Goal: Register for event/course

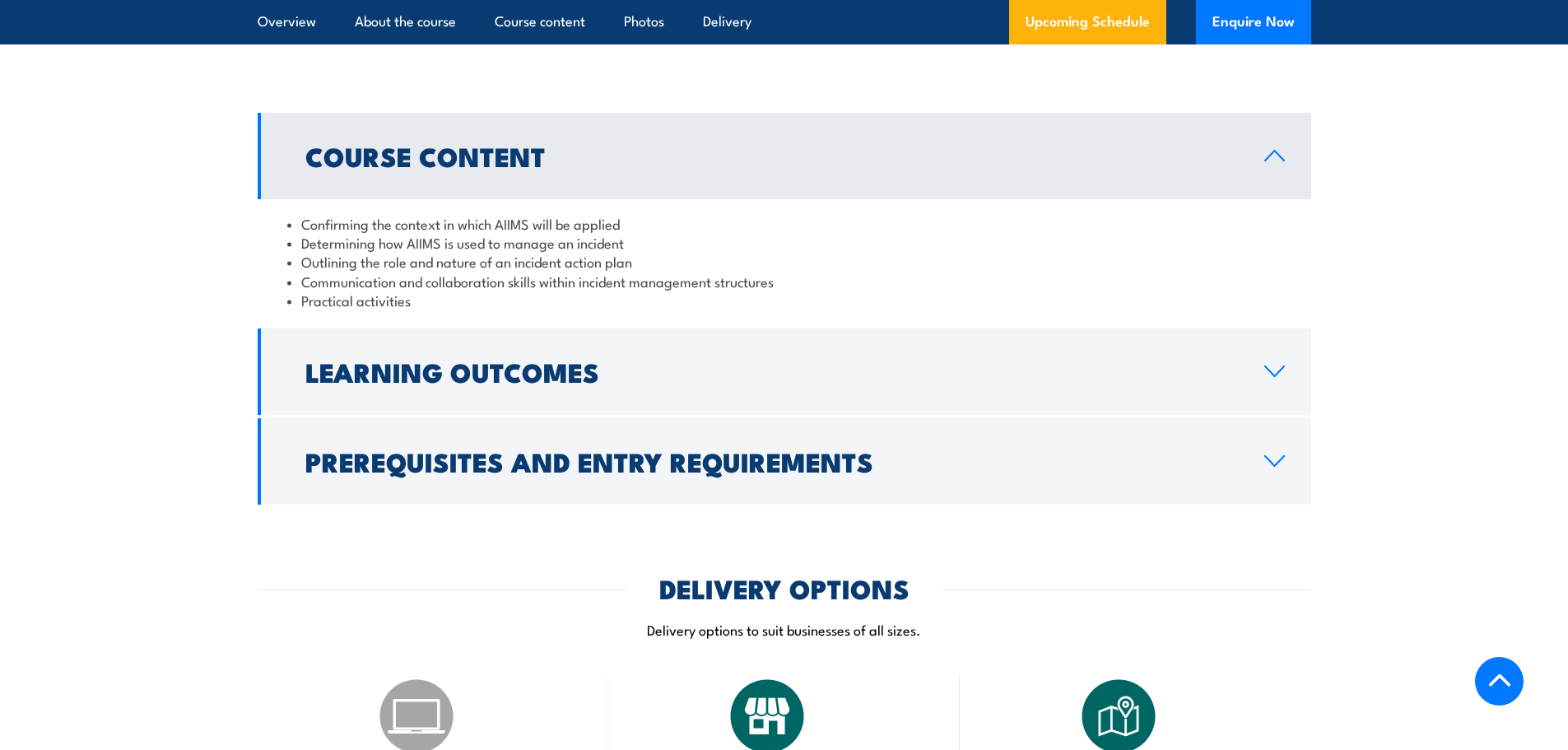
scroll to position [1564, 0]
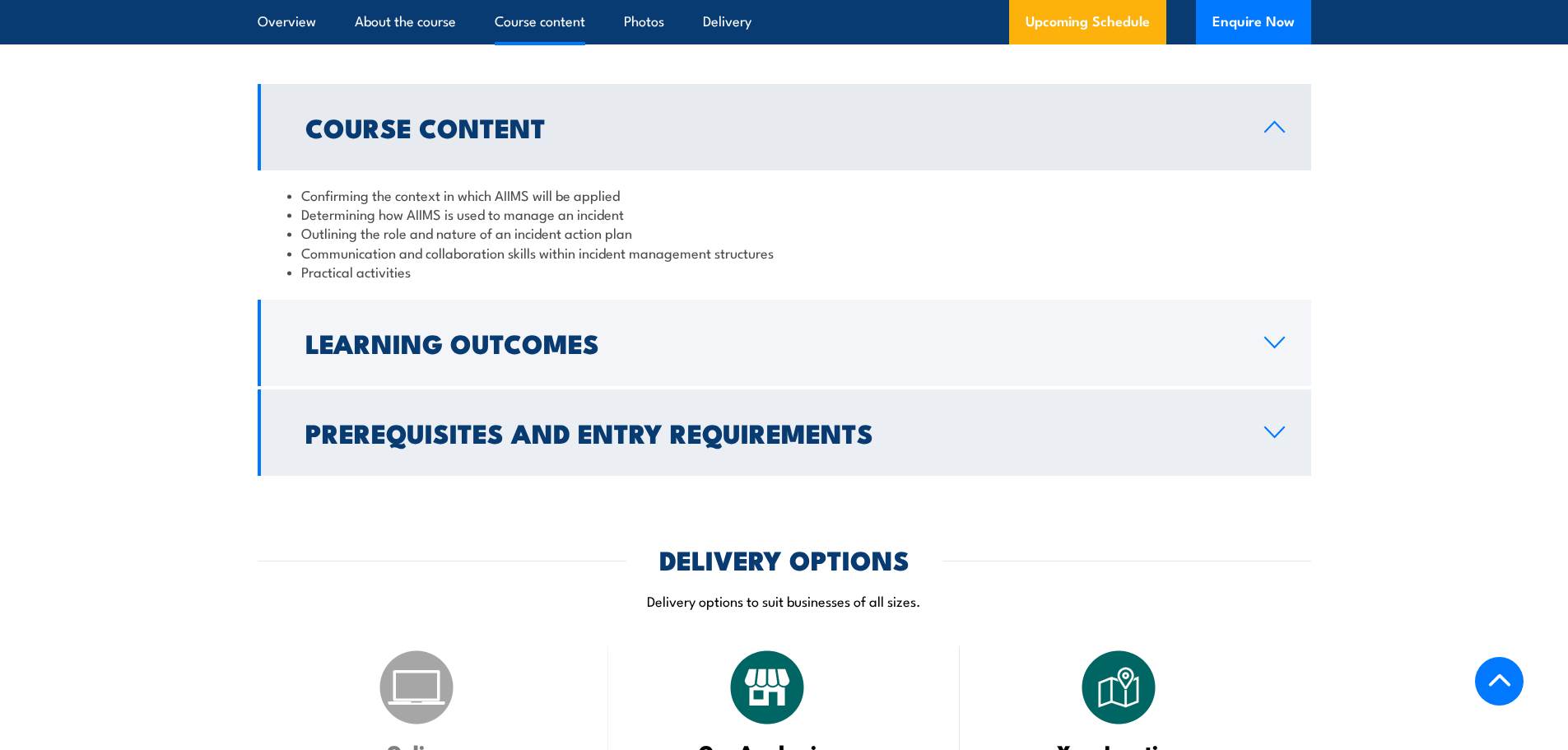
click at [492, 421] on h2 "Prerequisites and Entry Requirements" at bounding box center [771, 432] width 933 height 23
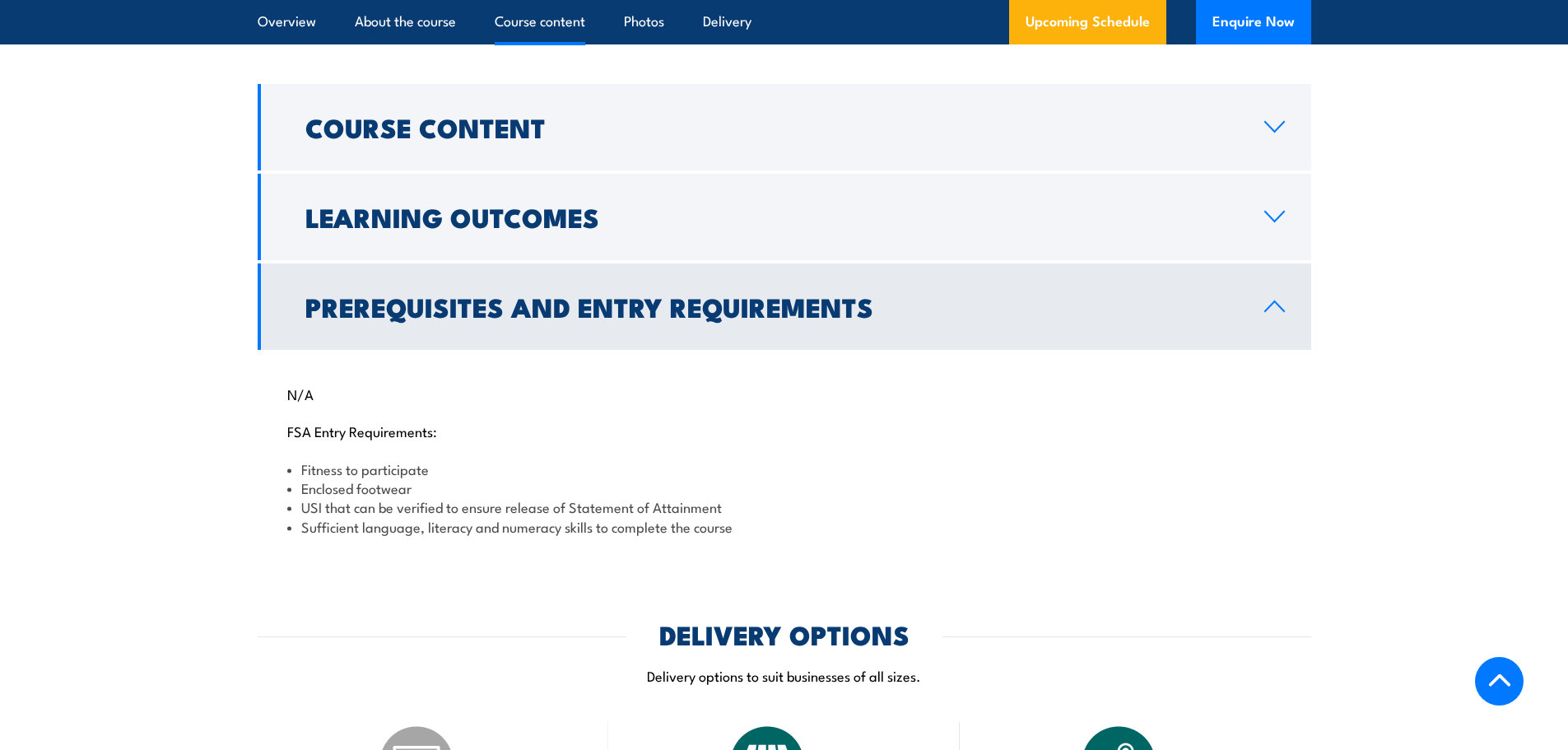
click at [488, 310] on link "Prerequisites and Entry Requirements" at bounding box center [784, 307] width 1053 height 87
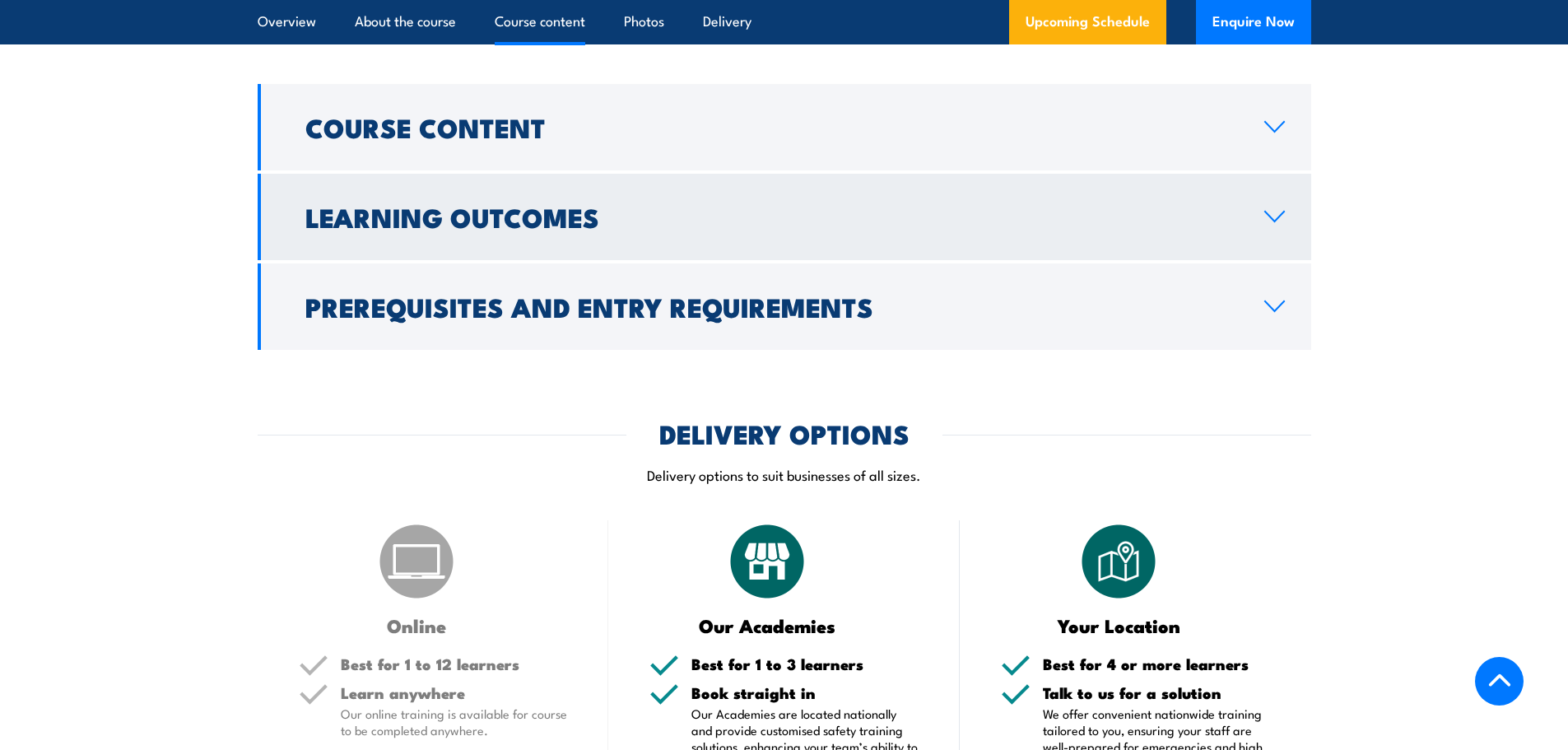
click at [462, 205] on h2 "Learning Outcomes" at bounding box center [771, 216] width 933 height 23
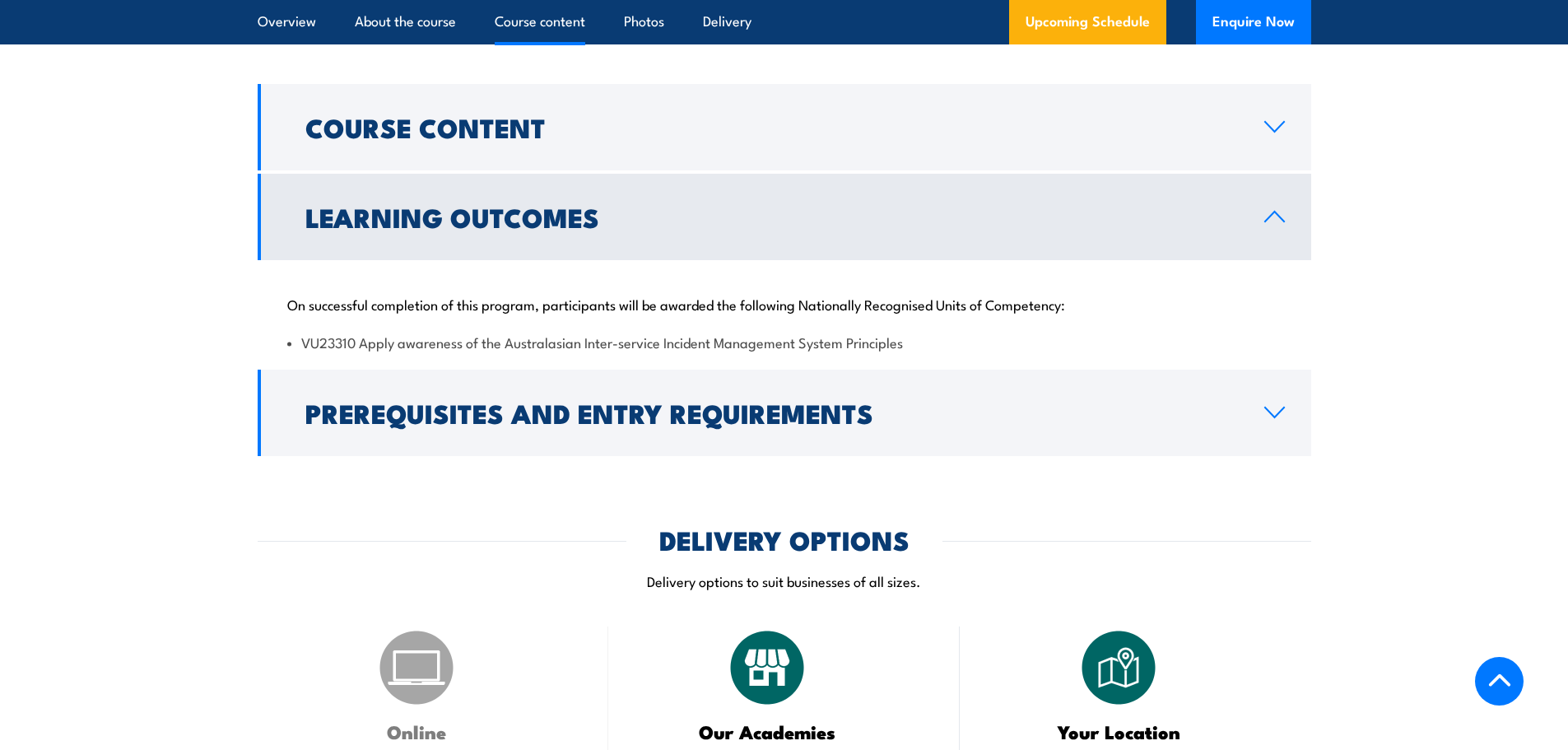
click at [462, 205] on h2 "Learning Outcomes" at bounding box center [771, 216] width 933 height 23
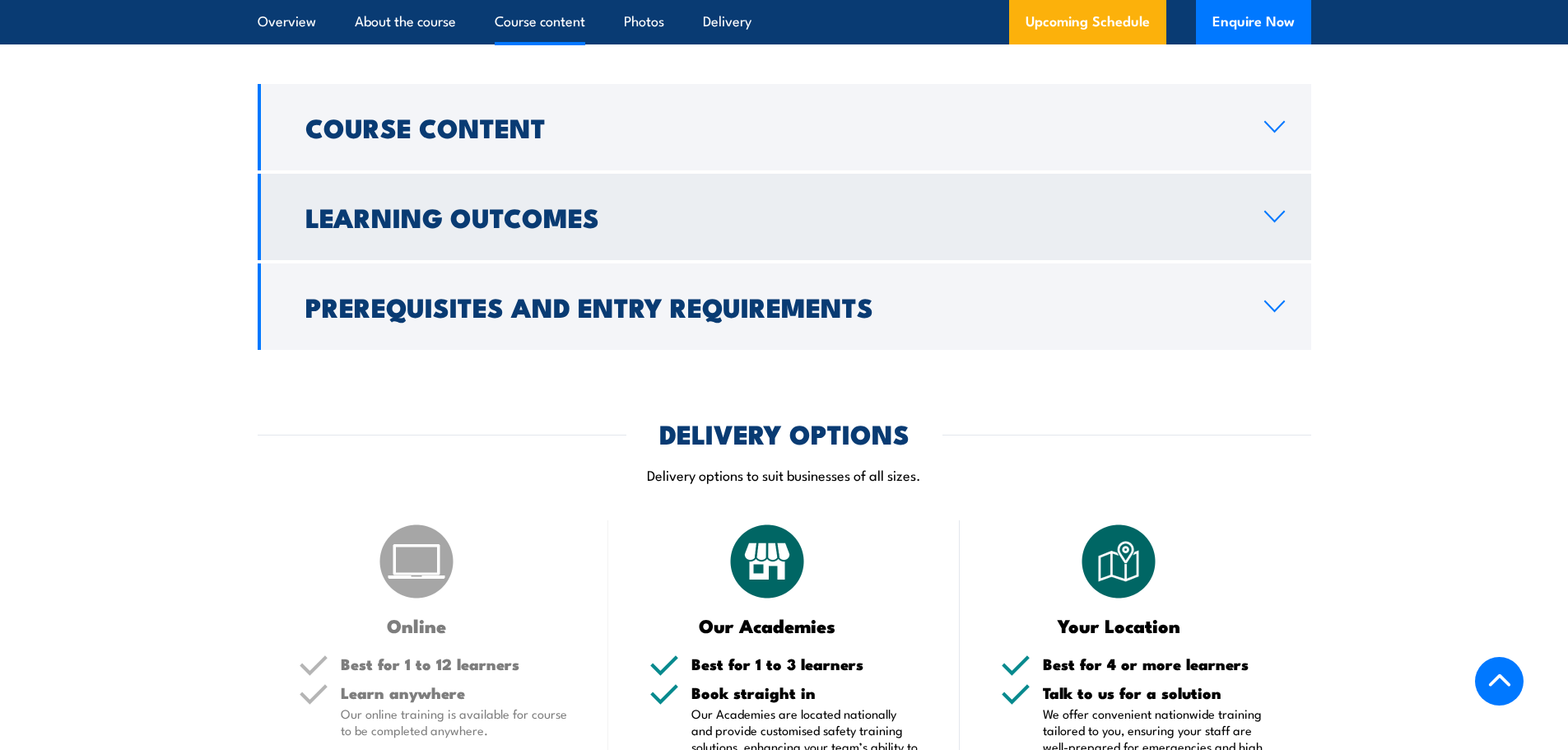
click at [478, 205] on h2 "Learning Outcomes" at bounding box center [771, 216] width 933 height 23
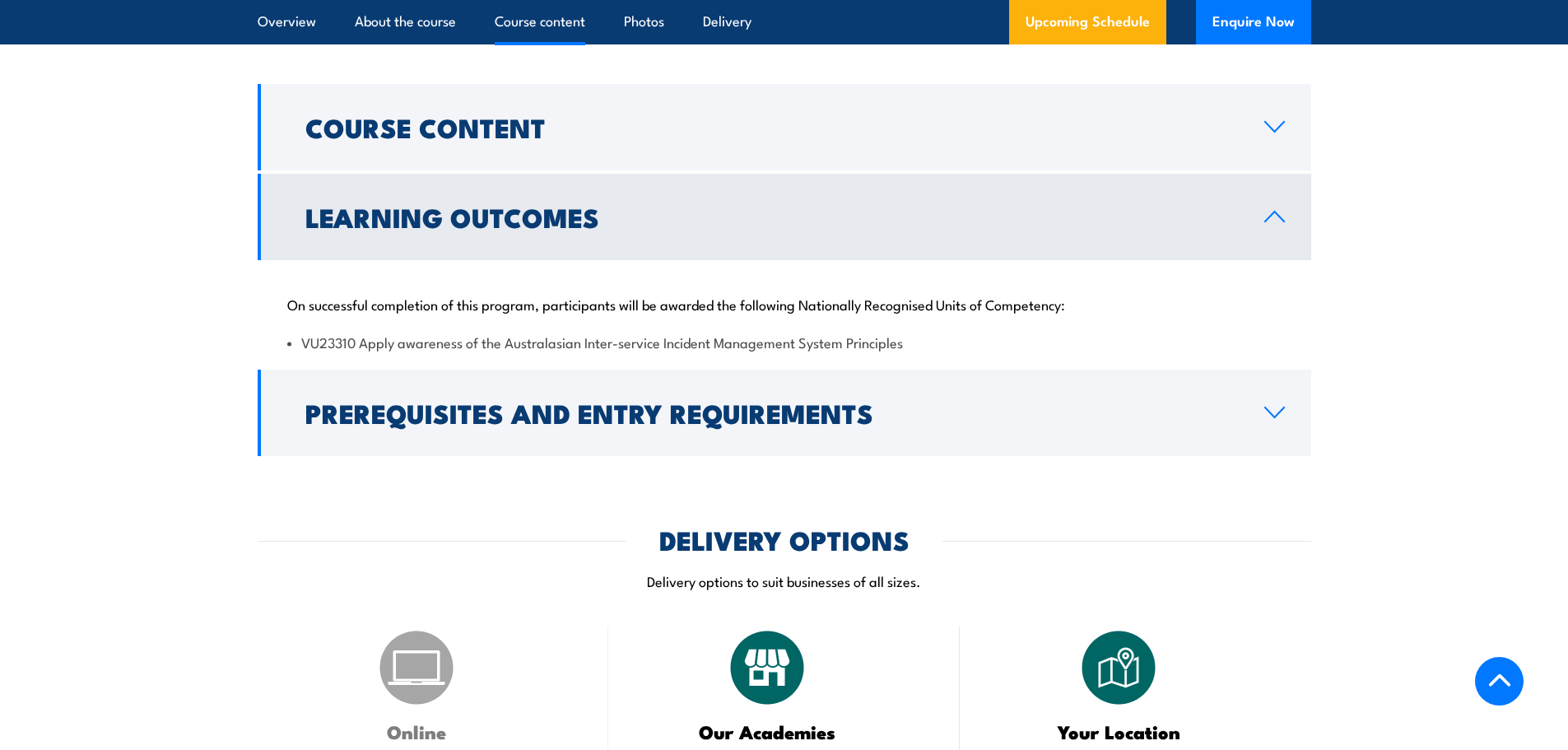
click at [478, 205] on h2 "Learning Outcomes" at bounding box center [771, 216] width 933 height 23
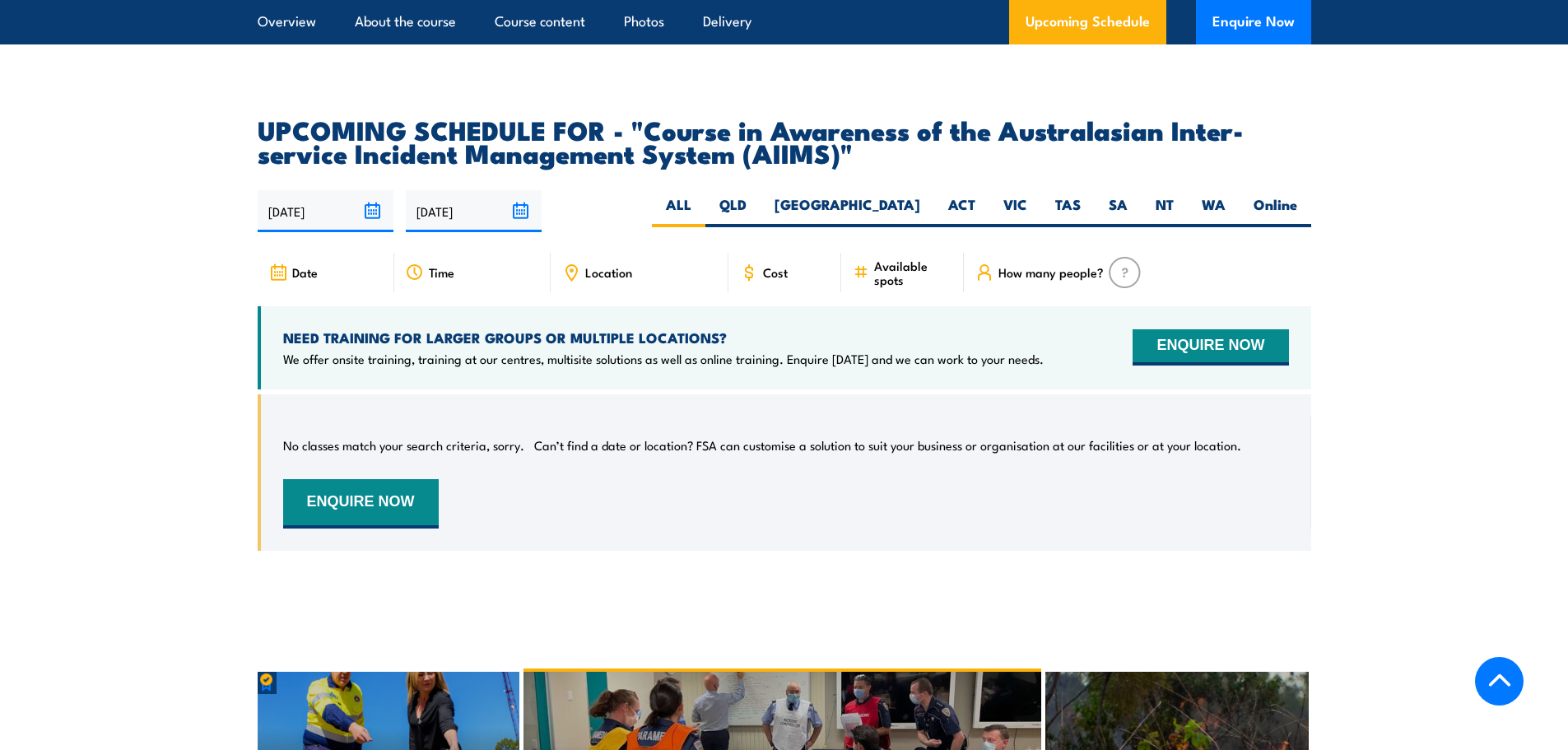
scroll to position [2551, 0]
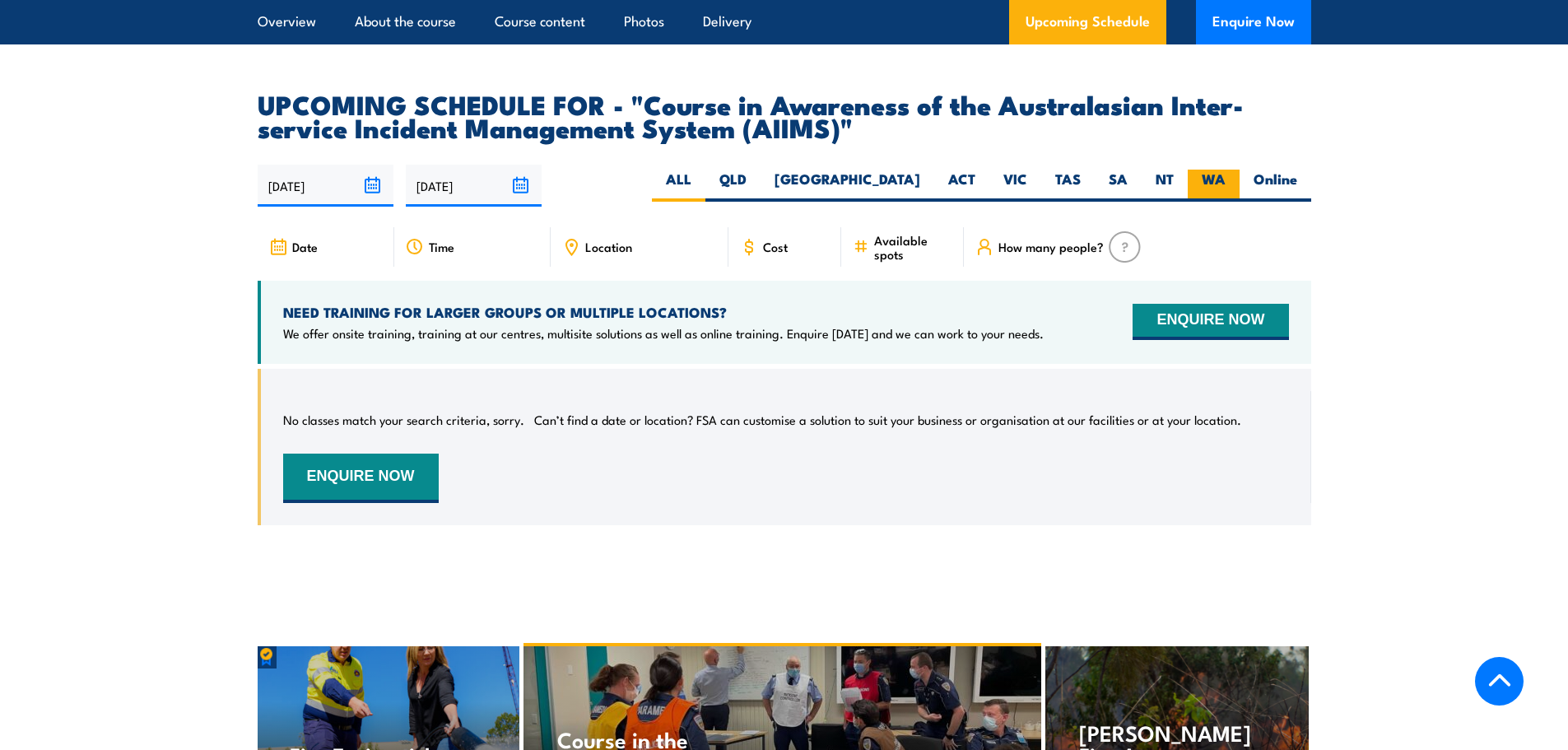
click at [1224, 170] on label "WA" at bounding box center [1214, 185] width 52 height 32
click at [1226, 170] on input "WA" at bounding box center [1231, 175] width 11 height 11
radio input "true"
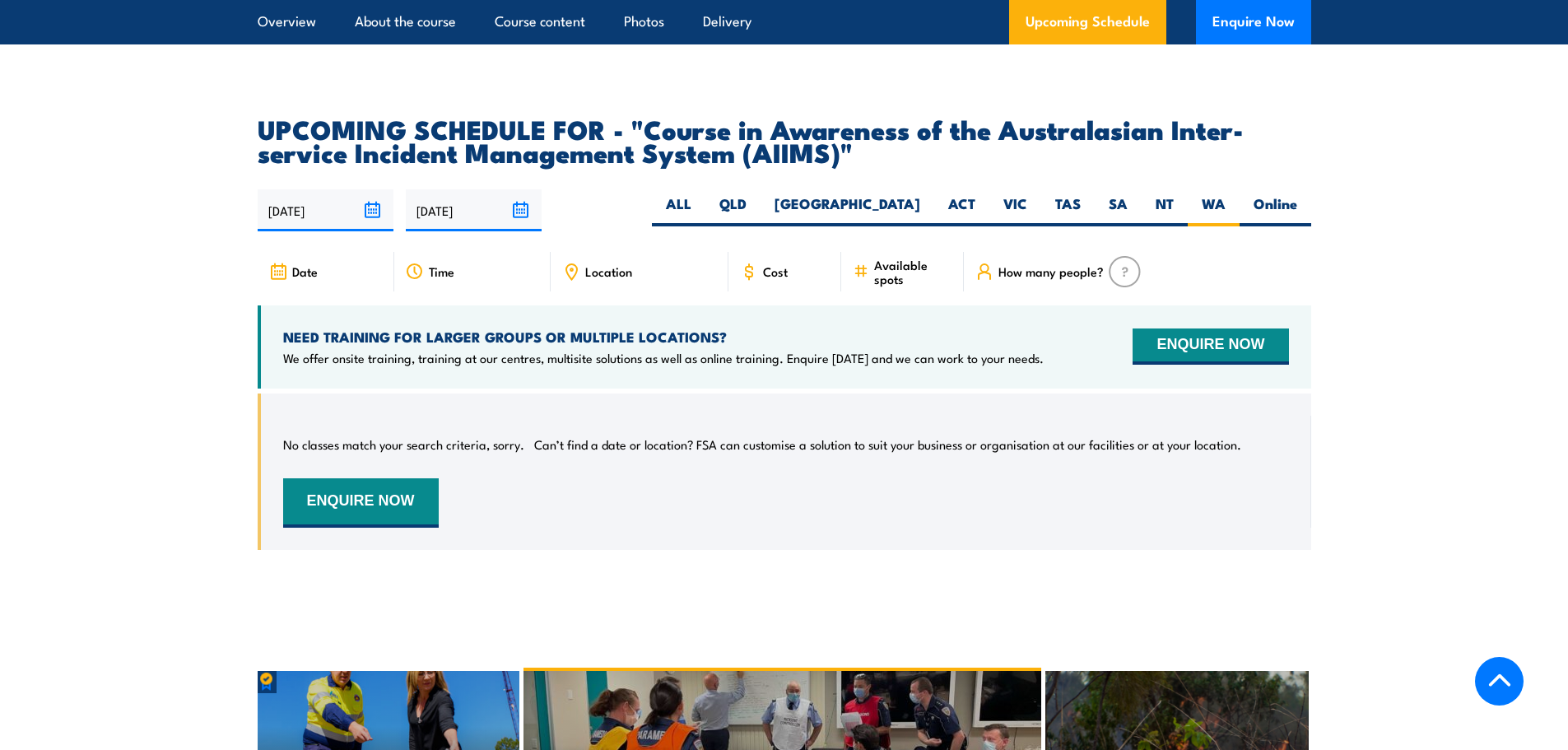
scroll to position [2644, 0]
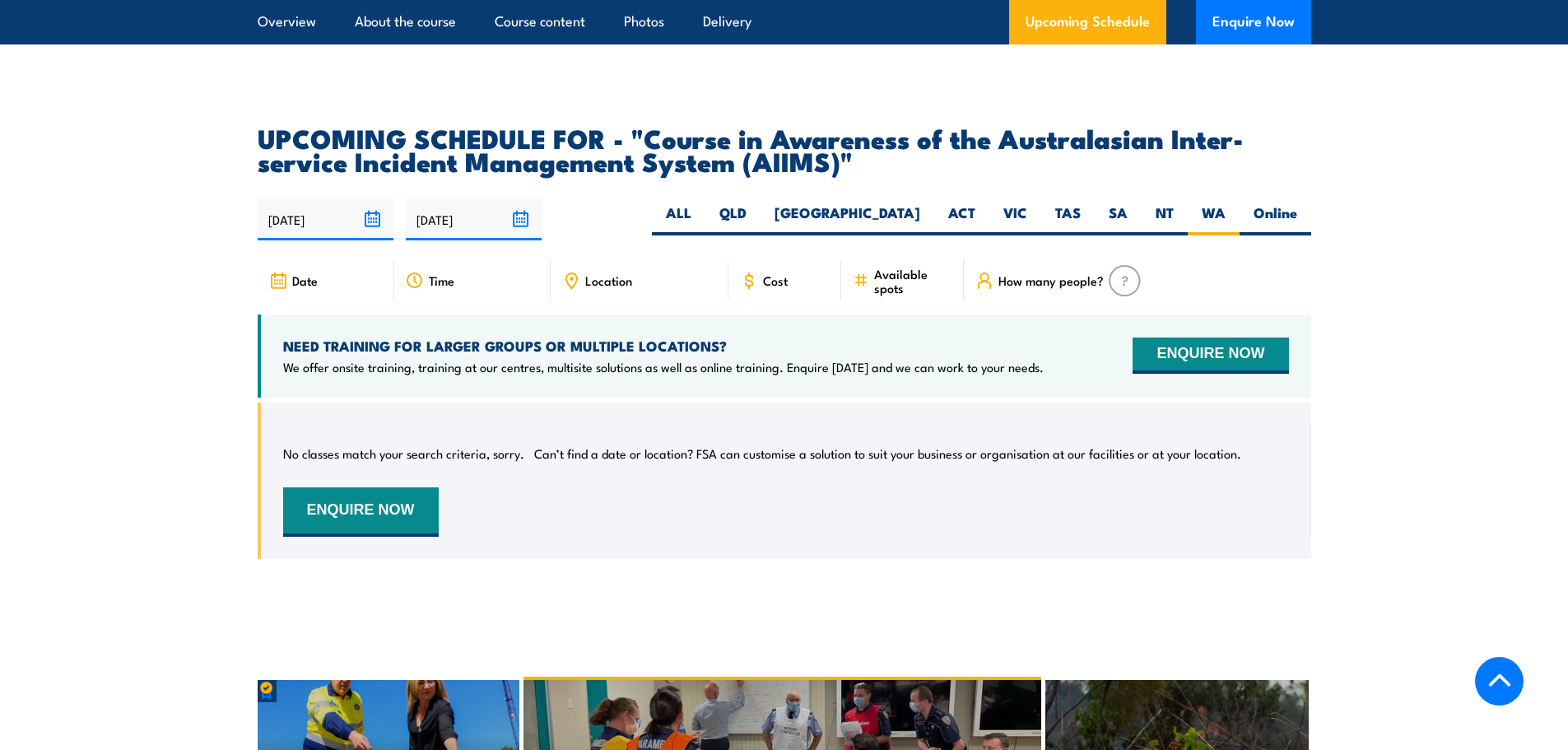
click at [516, 198] on input "17/02/2026" at bounding box center [473, 218] width 136 height 42
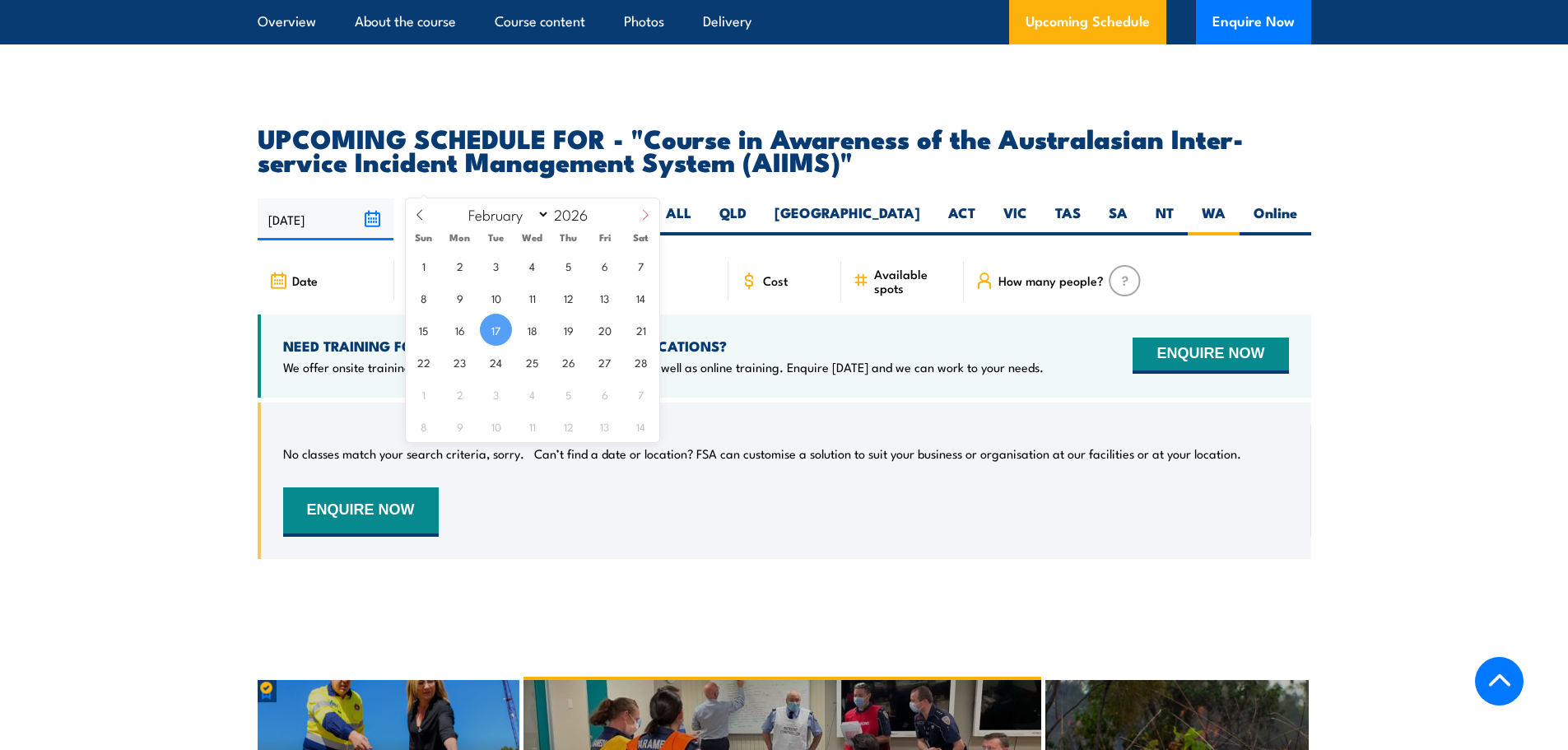
click at [642, 222] on span at bounding box center [645, 220] width 28 height 44
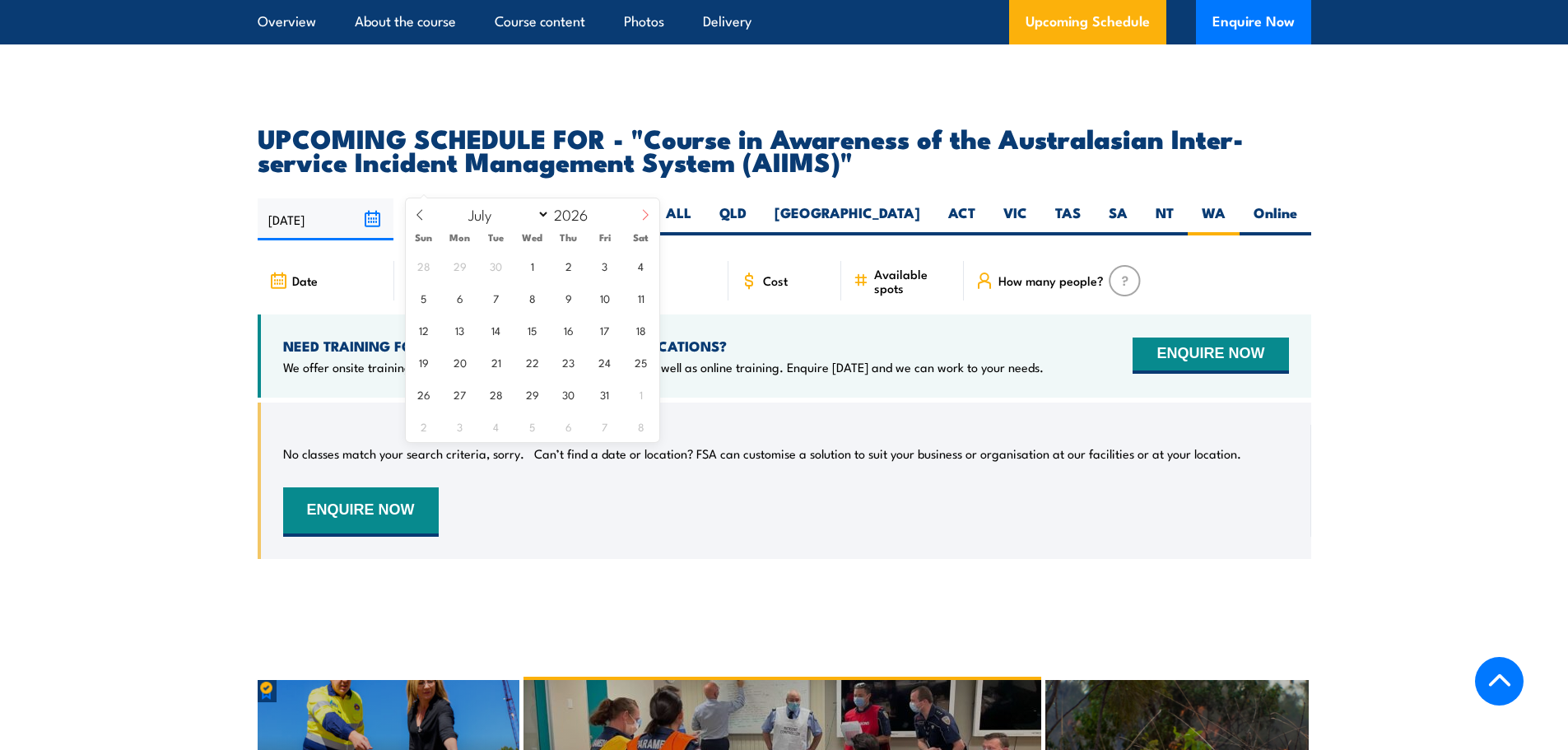
click at [642, 222] on span at bounding box center [645, 220] width 28 height 44
select select "7"
click at [454, 431] on span "31" at bounding box center [460, 426] width 32 height 32
type input "[DATE]"
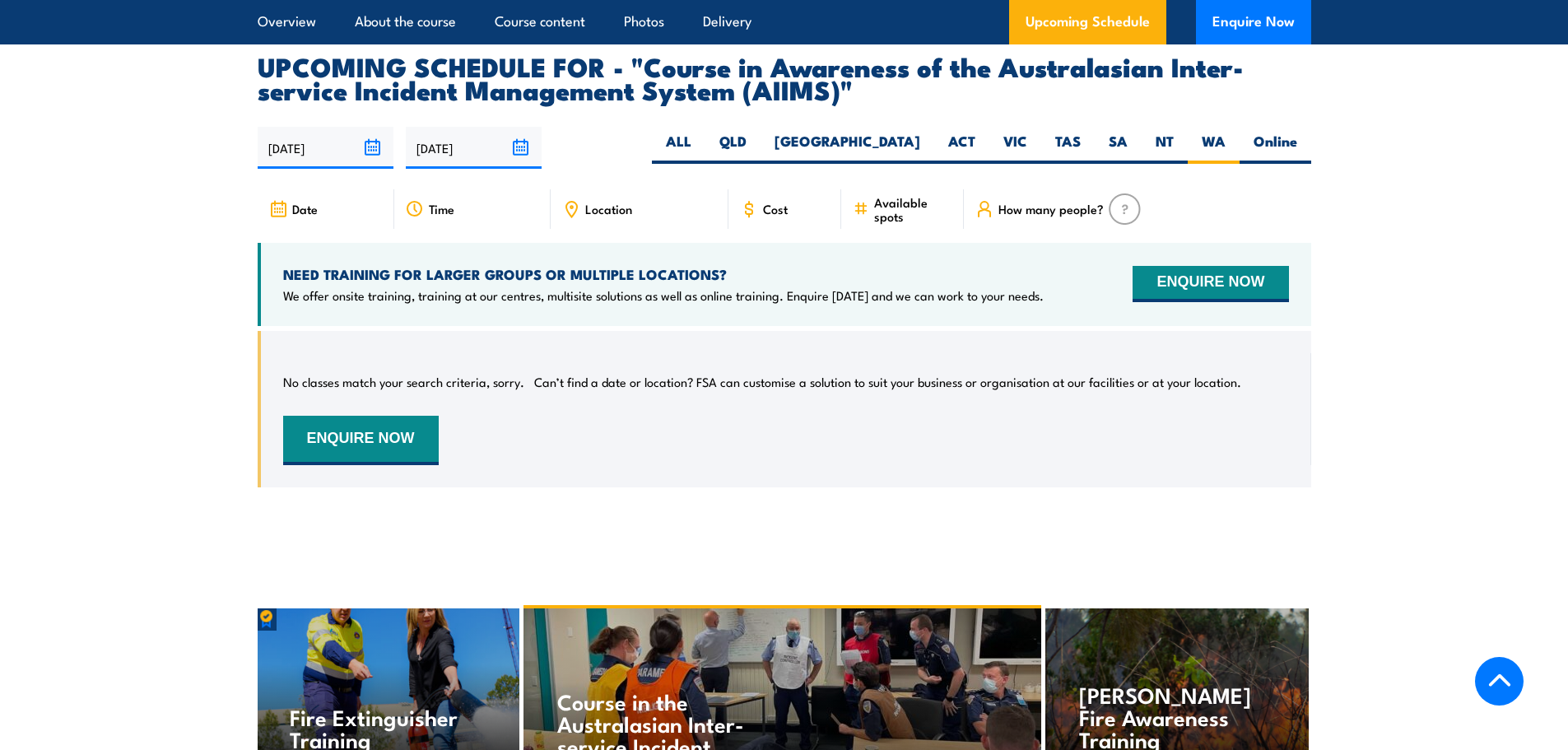
scroll to position [2726, 0]
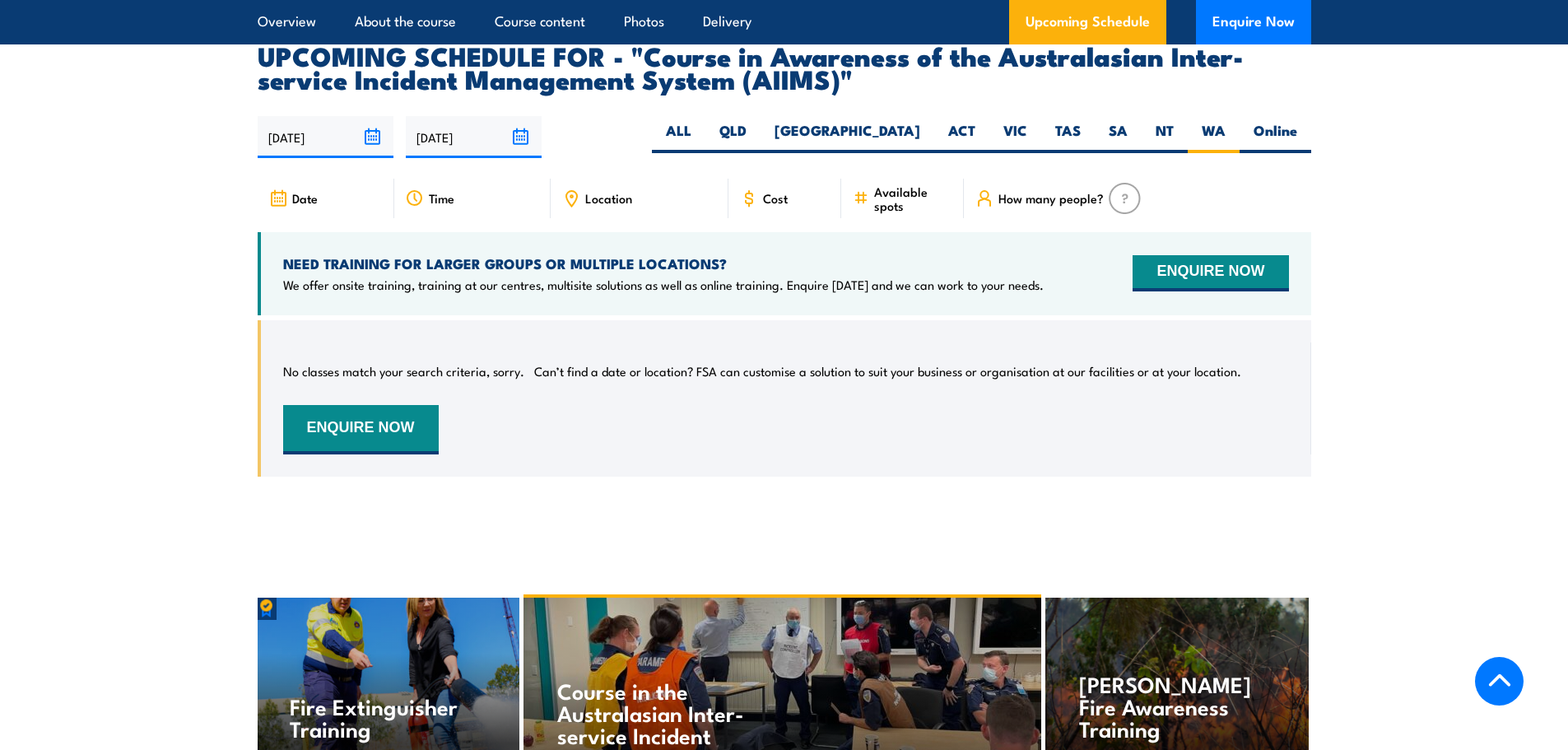
click at [789, 116] on div "21/08/2025 31/08/2026" at bounding box center [784, 136] width 1053 height 42
click at [706, 121] on label "ALL" at bounding box center [678, 136] width 53 height 32
click at [702, 121] on input "ALL" at bounding box center [696, 125] width 11 height 11
radio input "true"
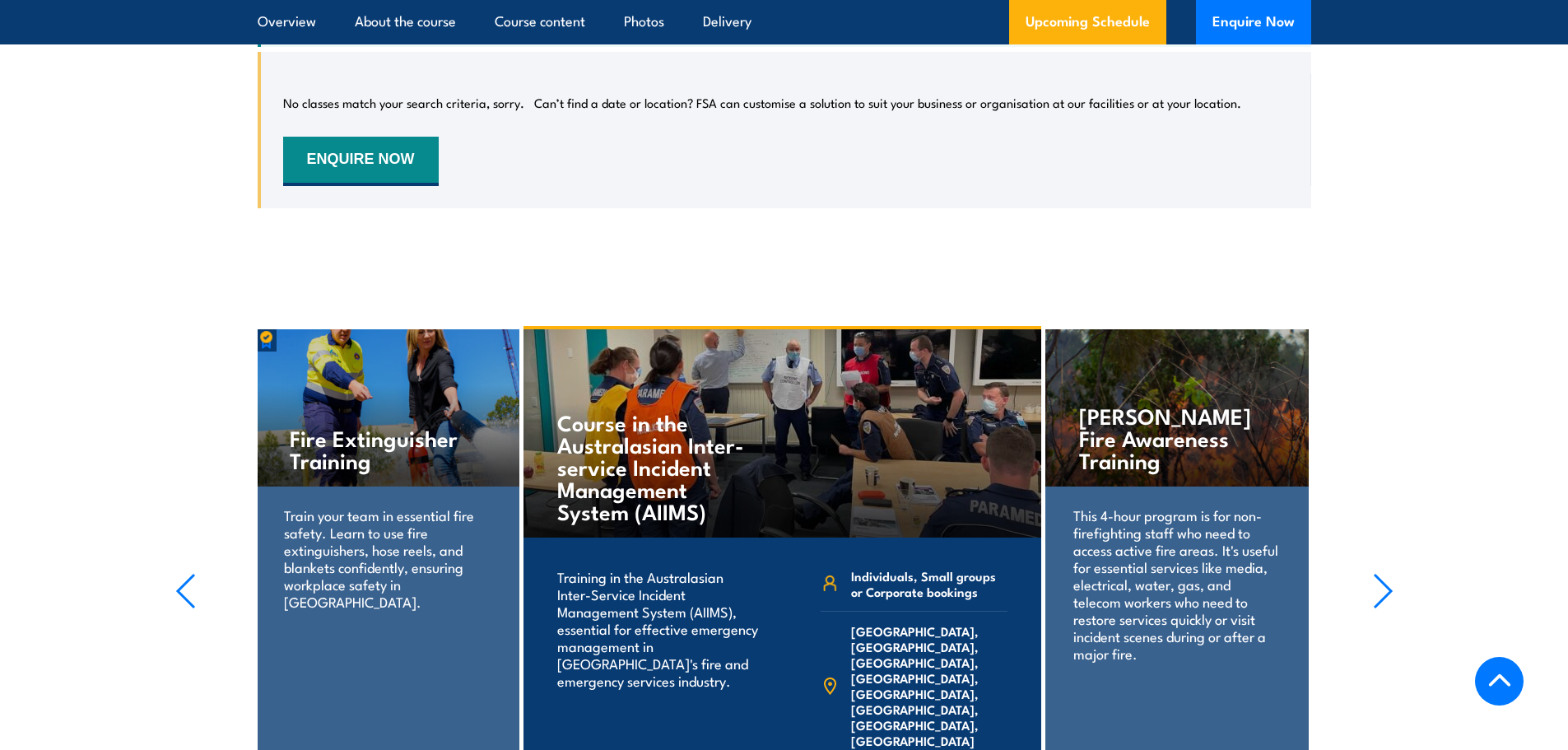
scroll to position [3055, 0]
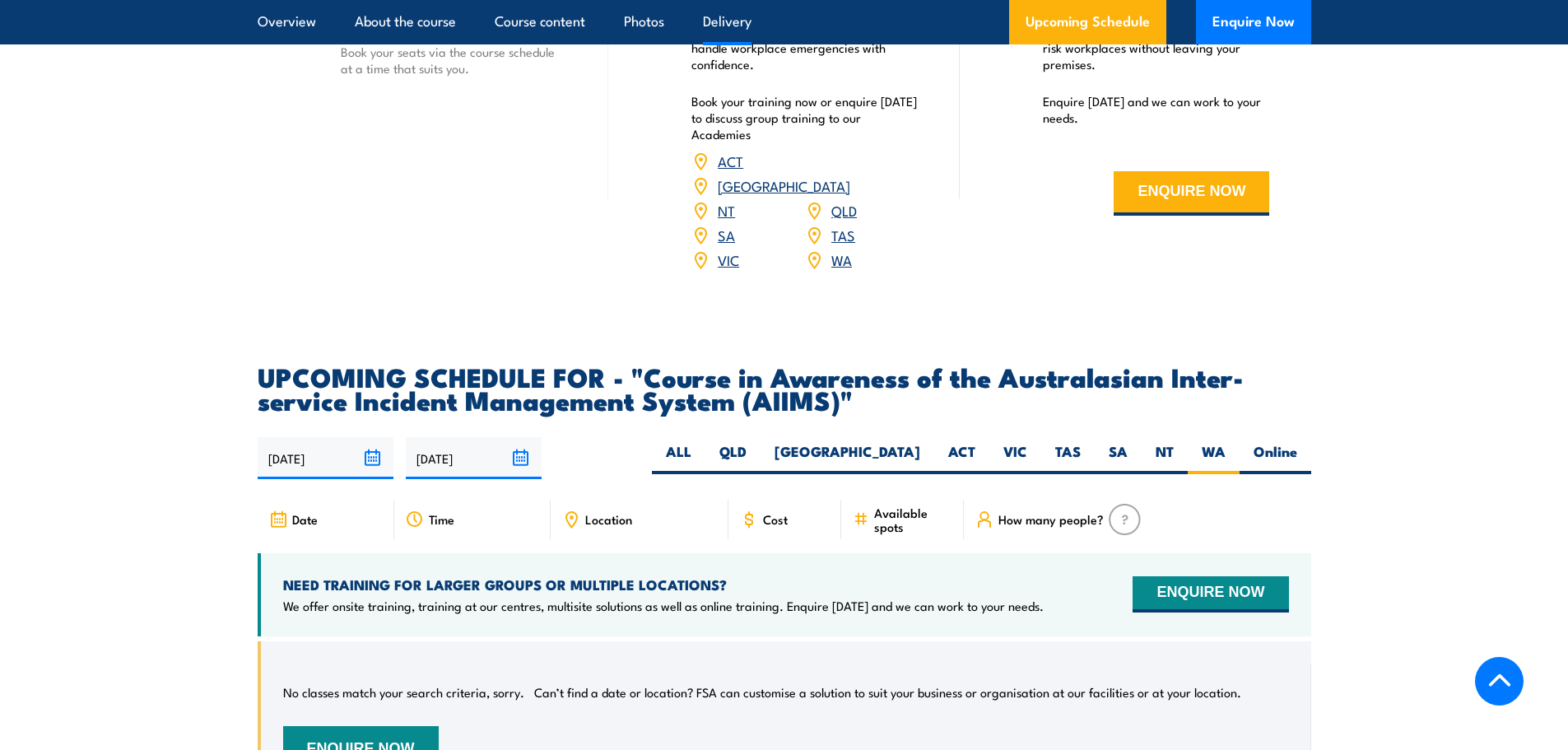
scroll to position [2479, 0]
